Goal: Information Seeking & Learning: Learn about a topic

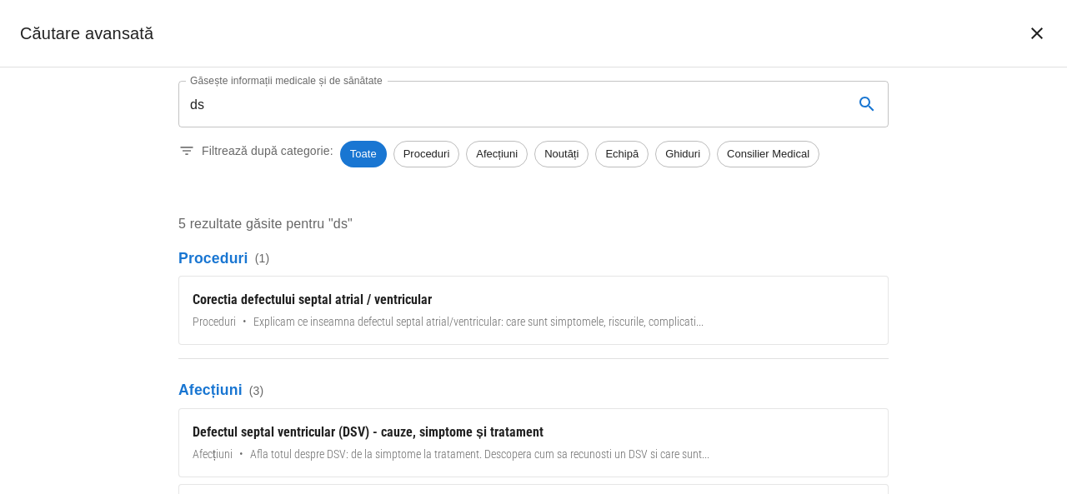
click at [214, 107] on input "ds" at bounding box center [509, 104] width 662 height 47
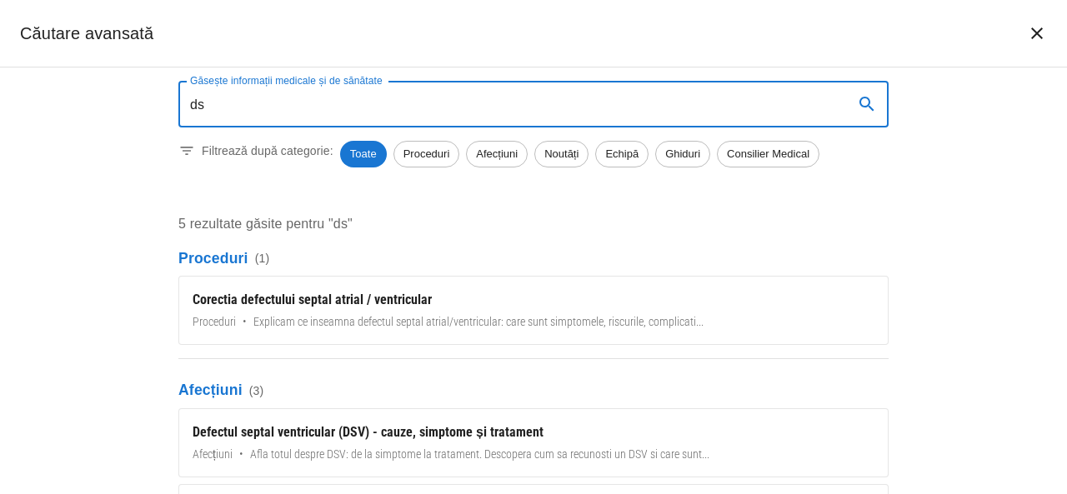
type input "d"
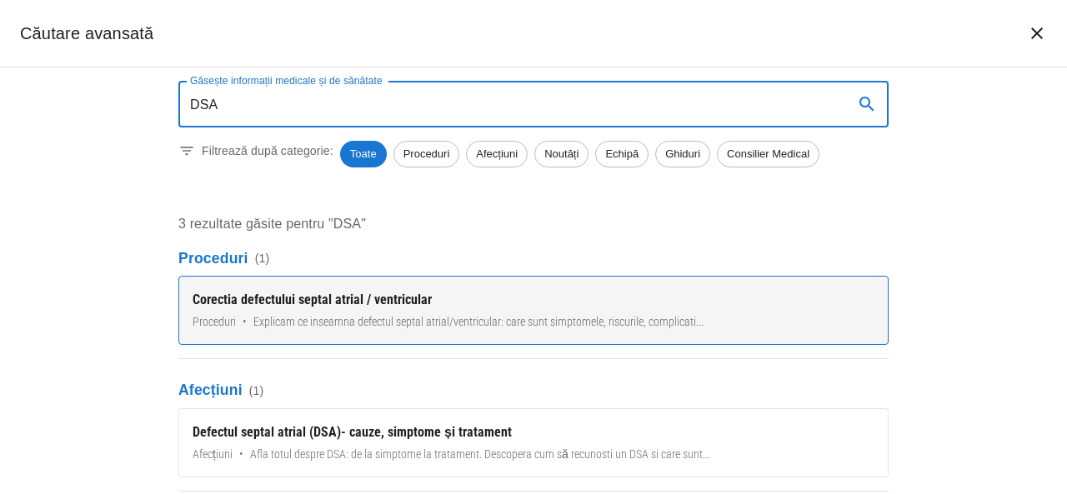
type input "DSA"
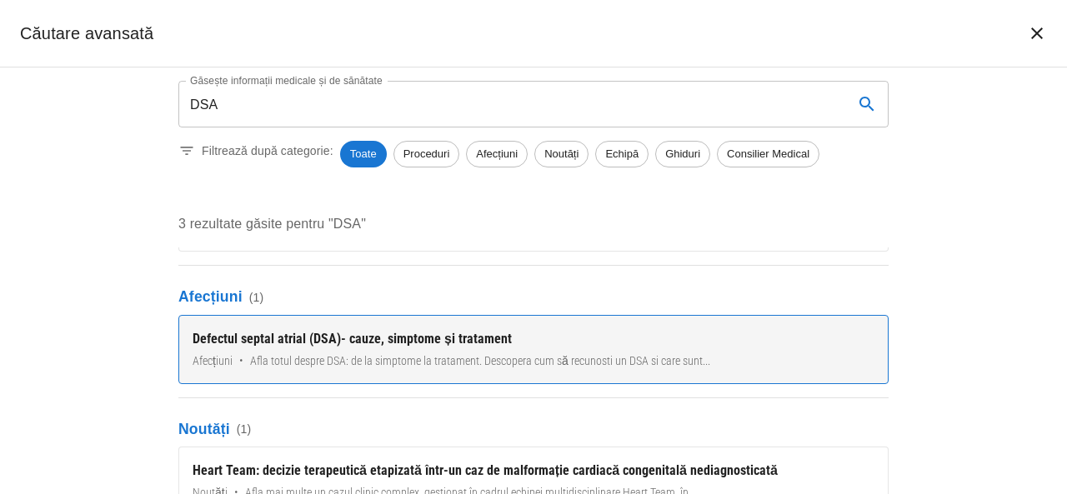
scroll to position [99, 0]
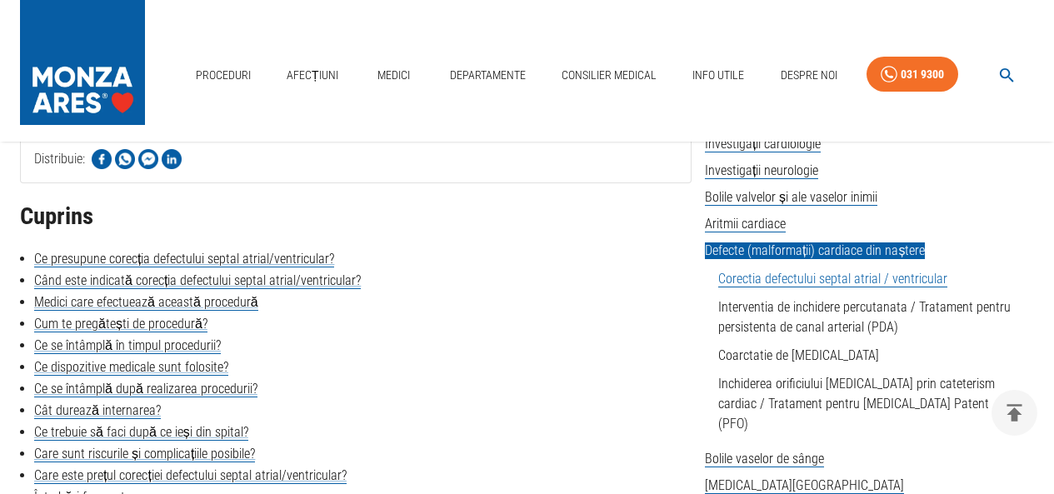
scroll to position [417, 0]
